Goal: Information Seeking & Learning: Check status

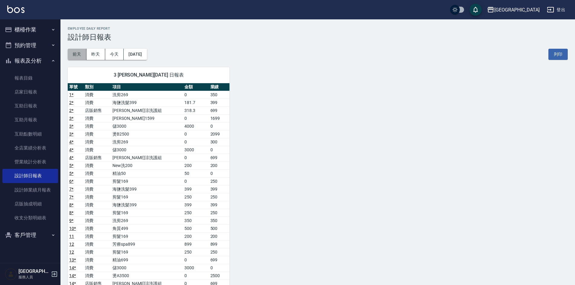
click at [83, 54] on button "前天" at bounding box center [77, 54] width 19 height 11
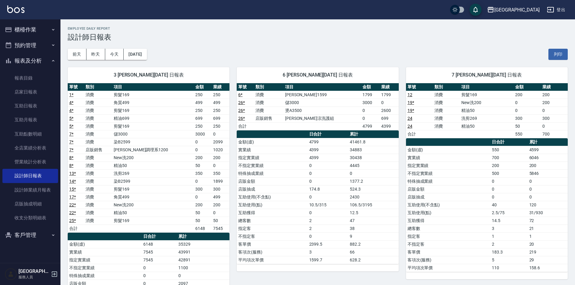
click at [242, 111] on link "26 *" at bounding box center [241, 110] width 7 height 5
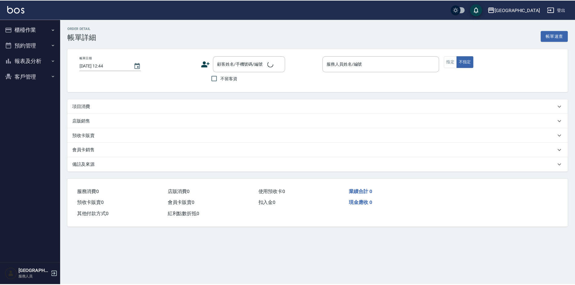
scroll to position [6, 0]
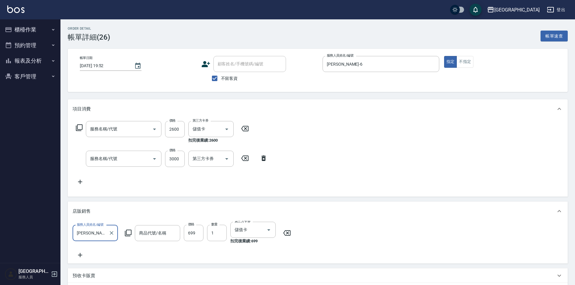
type input "[DATE] 19:52"
checkbox input "true"
type input "[PERSON_NAME]-6"
type input "燙A3500(31)"
type input "儲3000(8300)"
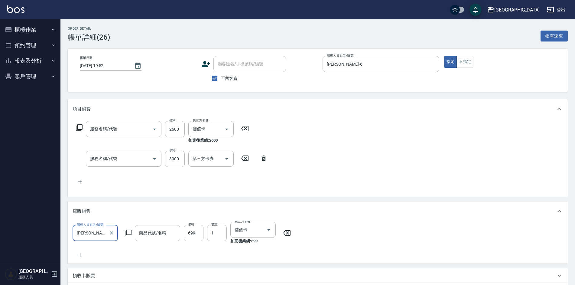
type input "[PERSON_NAME]涼洗護組"
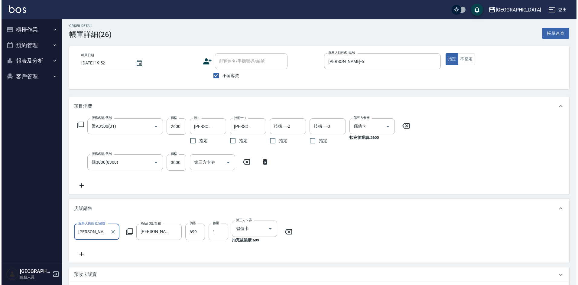
scroll to position [0, 0]
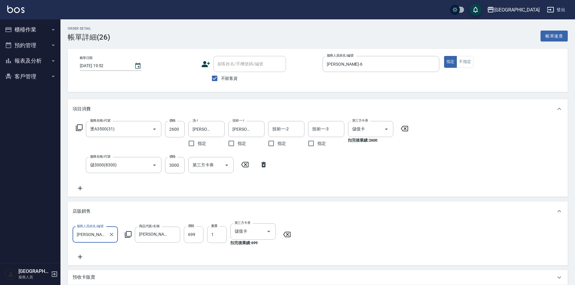
click at [29, 27] on button "櫃檯作業" at bounding box center [30, 30] width 56 height 16
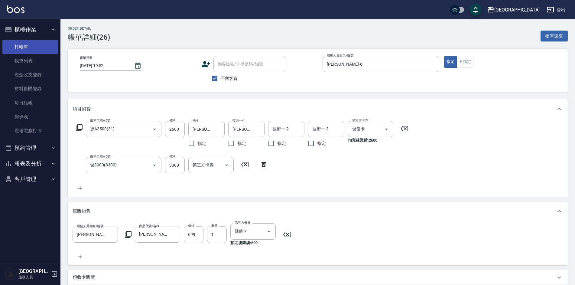
click at [41, 50] on link "打帳單" at bounding box center [30, 47] width 56 height 14
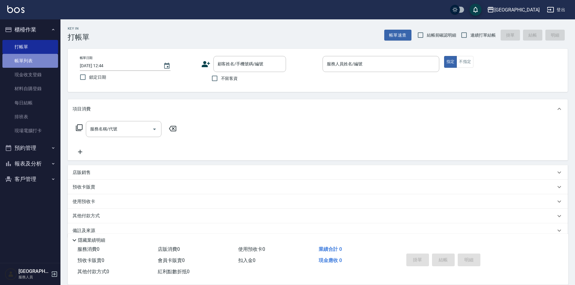
click at [37, 59] on link "帳單列表" at bounding box center [30, 61] width 56 height 14
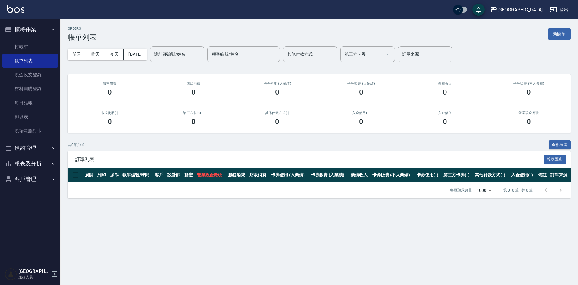
click at [47, 145] on button "預約管理" at bounding box center [30, 148] width 56 height 16
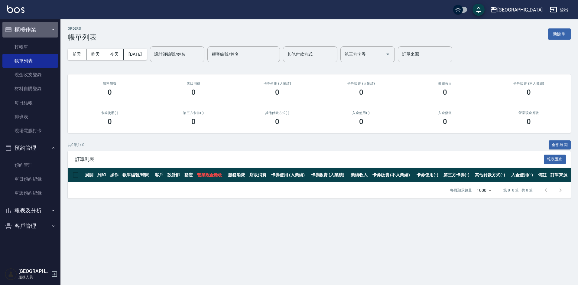
click at [48, 30] on button "櫃檯作業" at bounding box center [30, 30] width 56 height 16
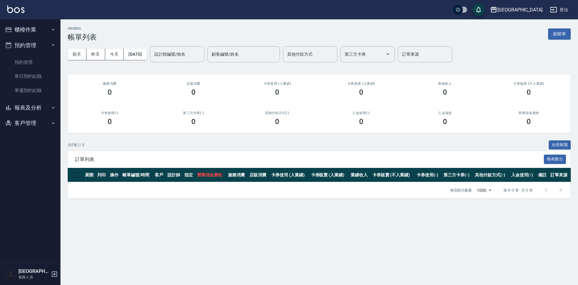
click at [48, 30] on button "櫃檯作業" at bounding box center [30, 30] width 56 height 16
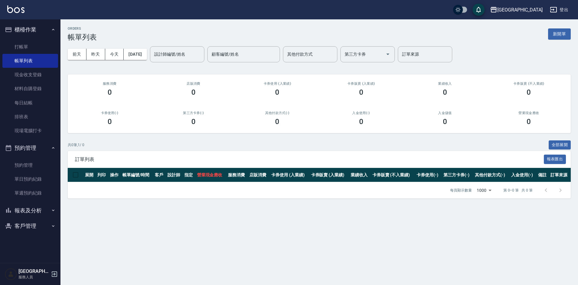
click at [34, 27] on button "櫃檯作業" at bounding box center [30, 30] width 56 height 16
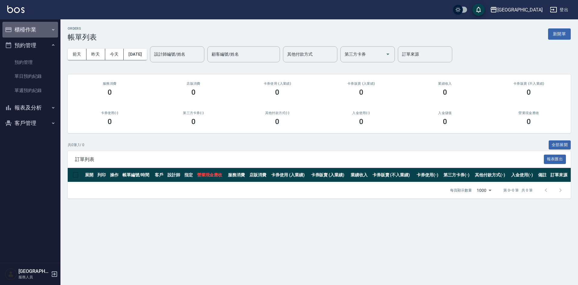
click at [34, 27] on button "櫃檯作業" at bounding box center [30, 30] width 56 height 16
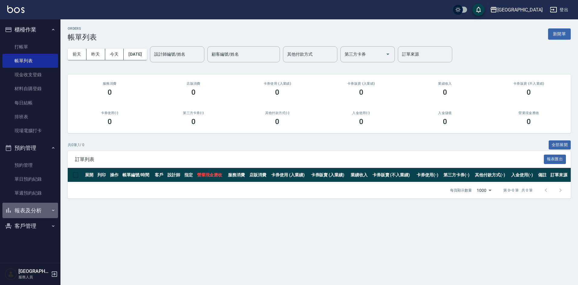
click at [42, 204] on button "報表及分析" at bounding box center [30, 210] width 56 height 16
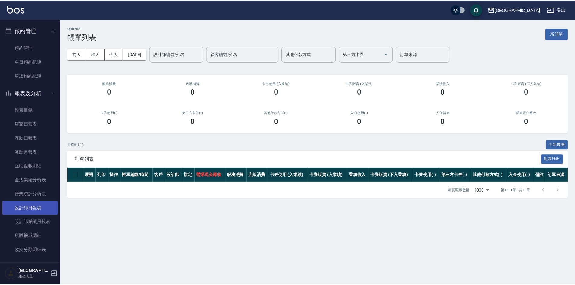
scroll to position [121, 0]
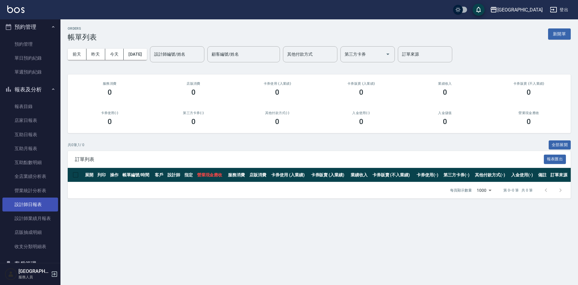
click at [38, 209] on link "設計師日報表" at bounding box center [30, 204] width 56 height 14
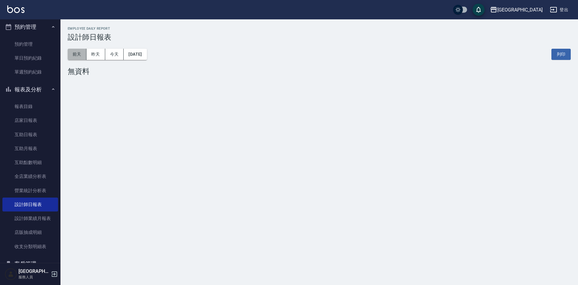
click at [81, 54] on button "前天" at bounding box center [77, 54] width 19 height 11
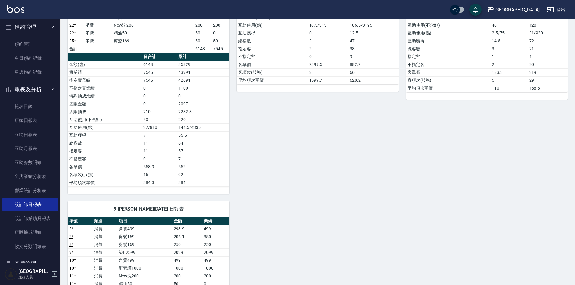
scroll to position [212, 0]
